Goal: Transaction & Acquisition: Purchase product/service

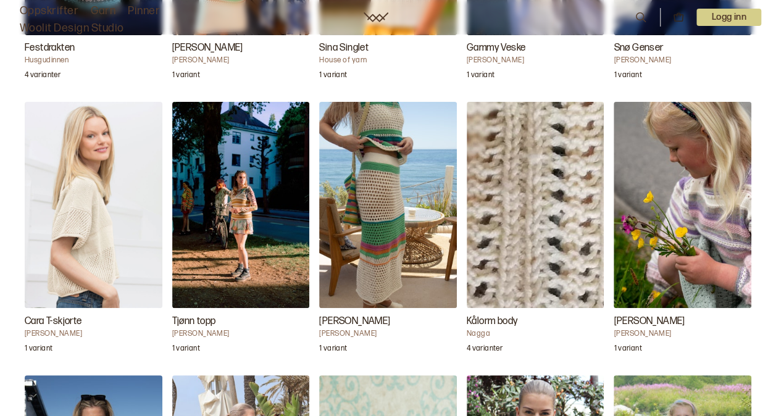
scroll to position [1476, 0]
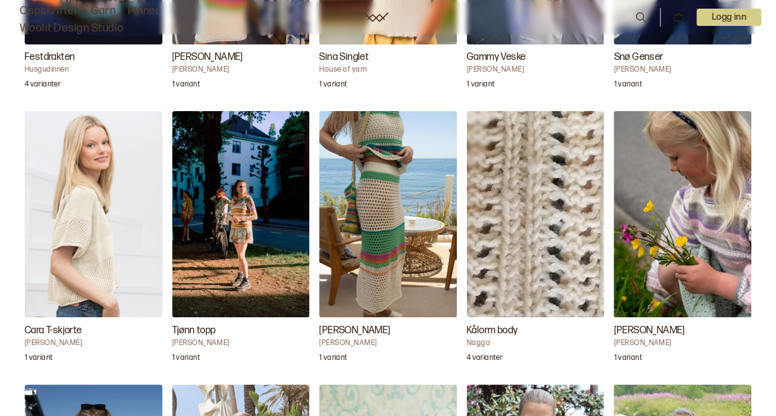
click at [62, 204] on img "Cara T-skjorte" at bounding box center [94, 214] width 138 height 206
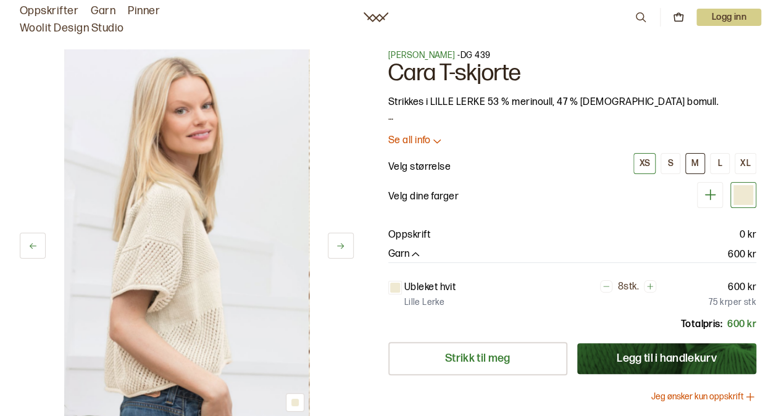
click at [691, 162] on div "M" at bounding box center [694, 163] width 7 height 11
click at [643, 159] on div "XS" at bounding box center [644, 163] width 11 height 11
click at [694, 156] on button "M" at bounding box center [695, 163] width 20 height 21
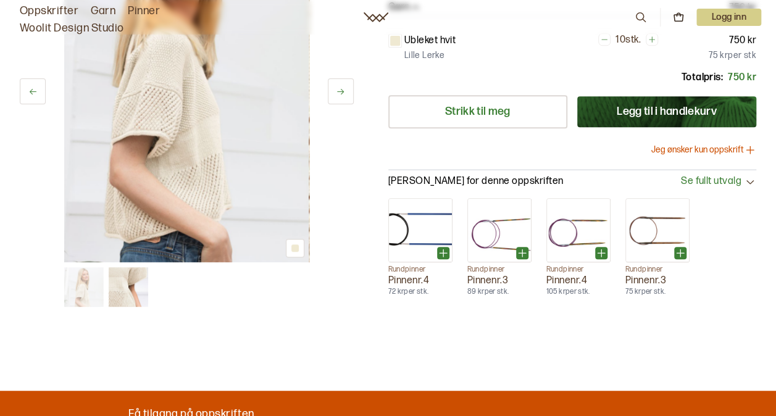
scroll to position [296, 0]
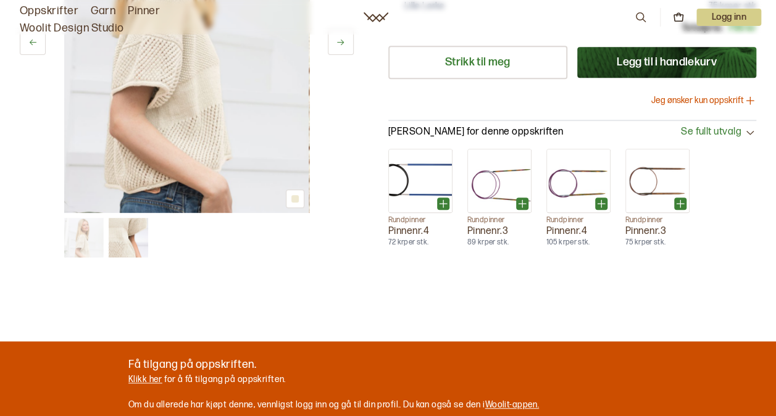
click at [124, 235] on img at bounding box center [129, 238] width 40 height 40
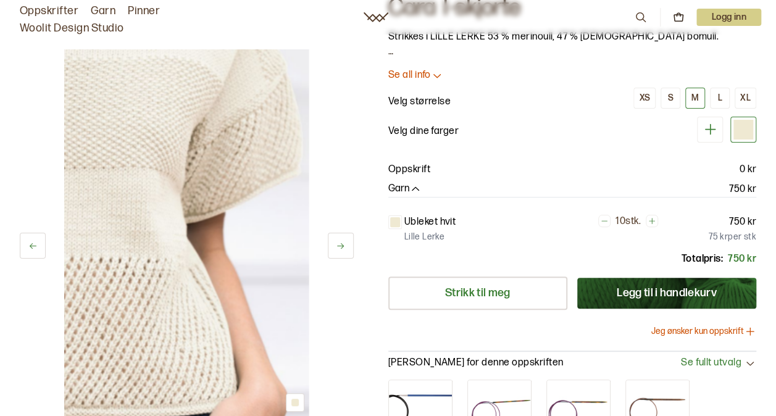
scroll to position [41, 0]
